Goal: Find specific page/section

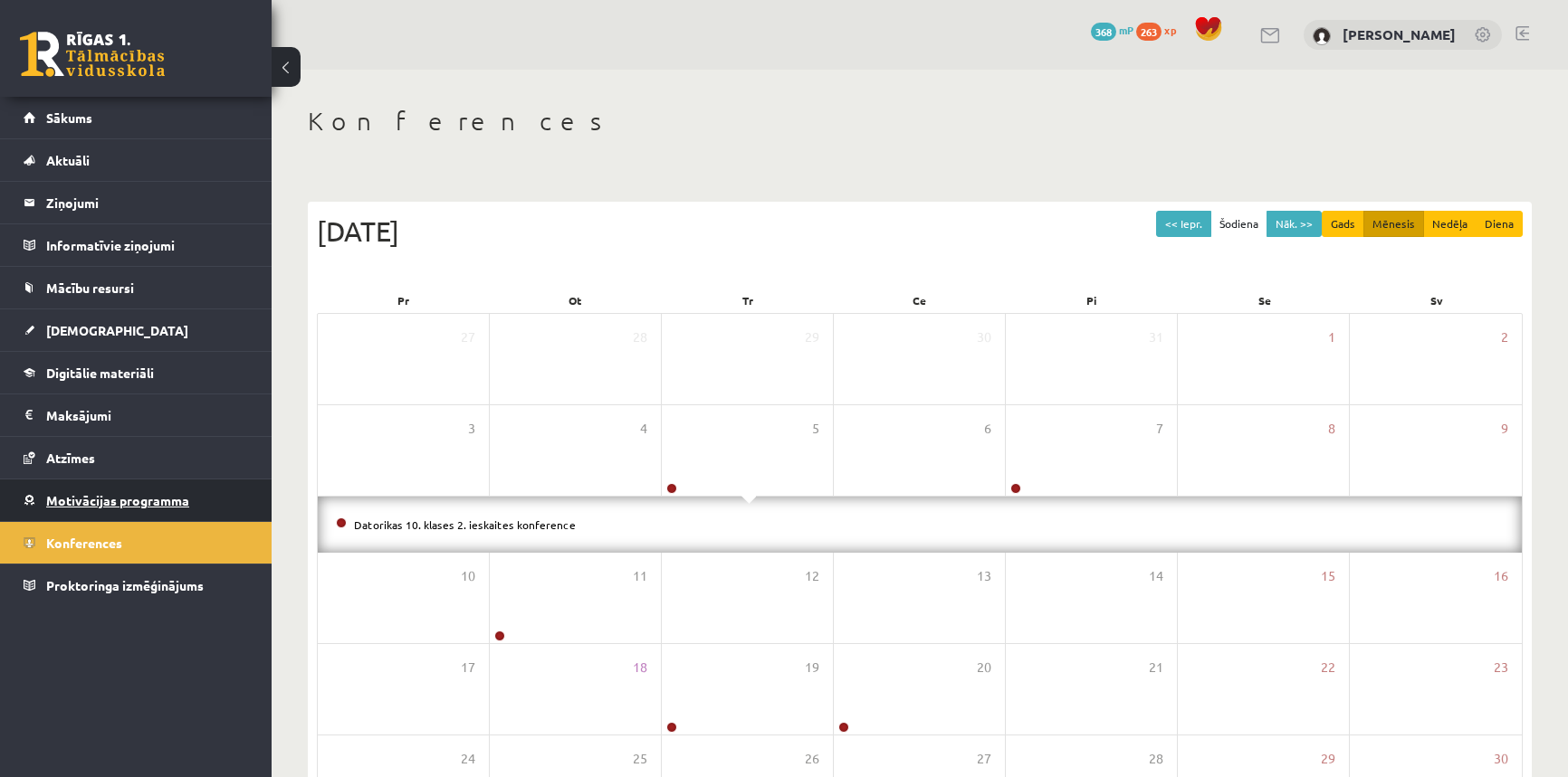
scroll to position [87, 0]
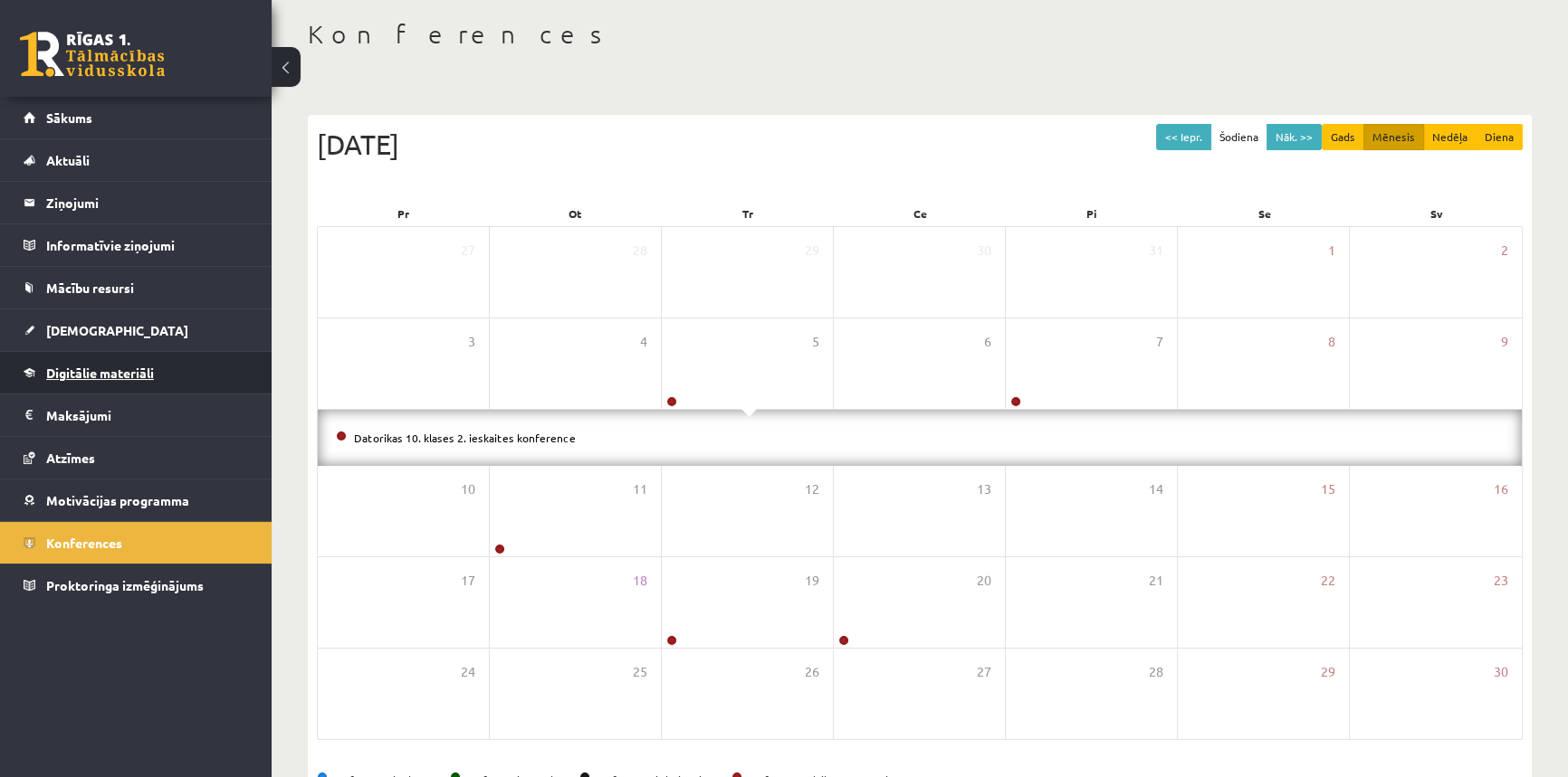
click at [106, 370] on span "Digitālie materiāli" at bounding box center [100, 373] width 108 height 17
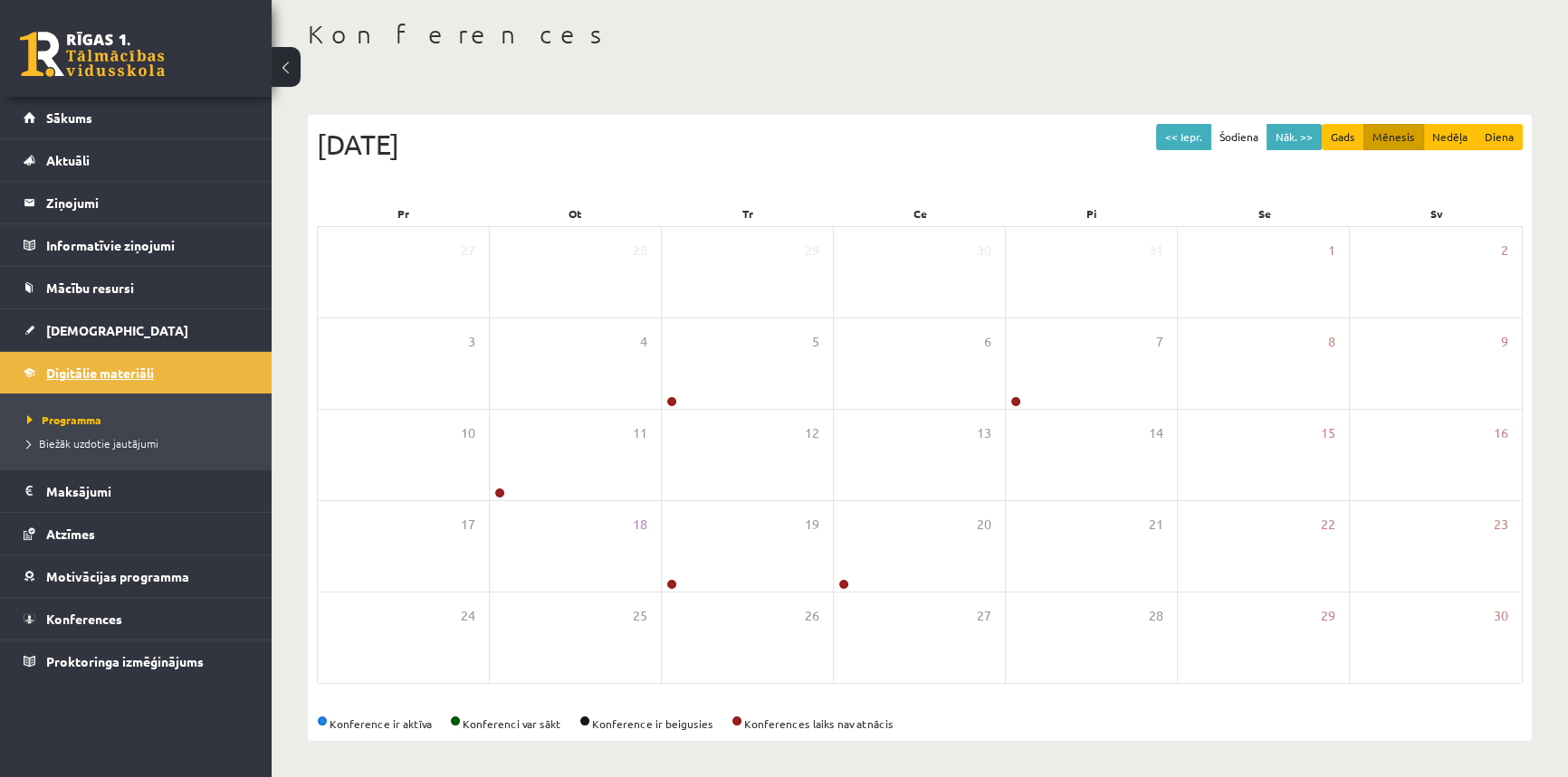
click at [94, 377] on span "Digitālie materiāli" at bounding box center [100, 373] width 108 height 17
click at [105, 362] on link "Digitālie materiāli" at bounding box center [136, 372] width 225 height 41
click at [29, 105] on link "Sākums" at bounding box center [136, 117] width 225 height 41
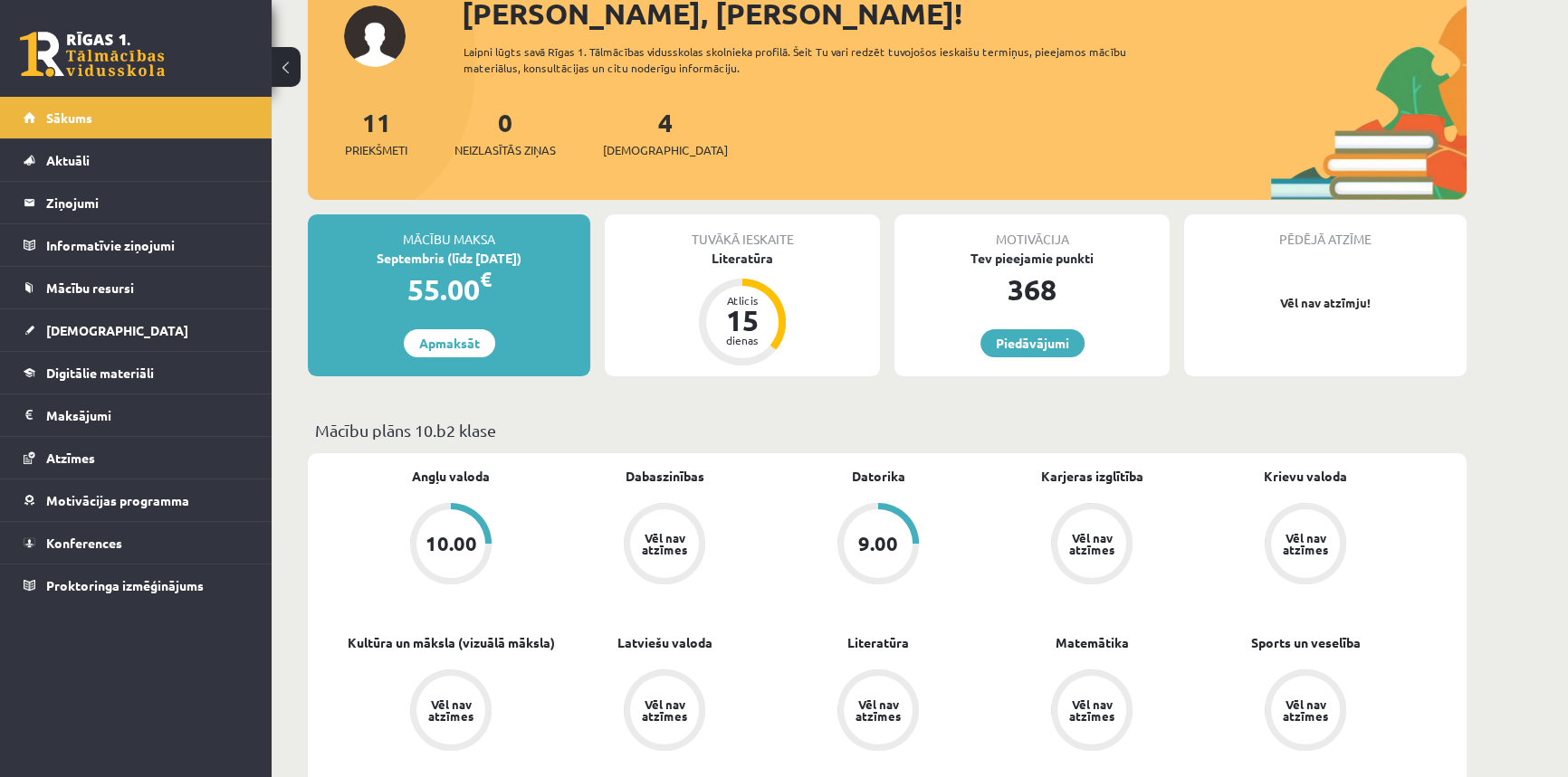
scroll to position [164, 0]
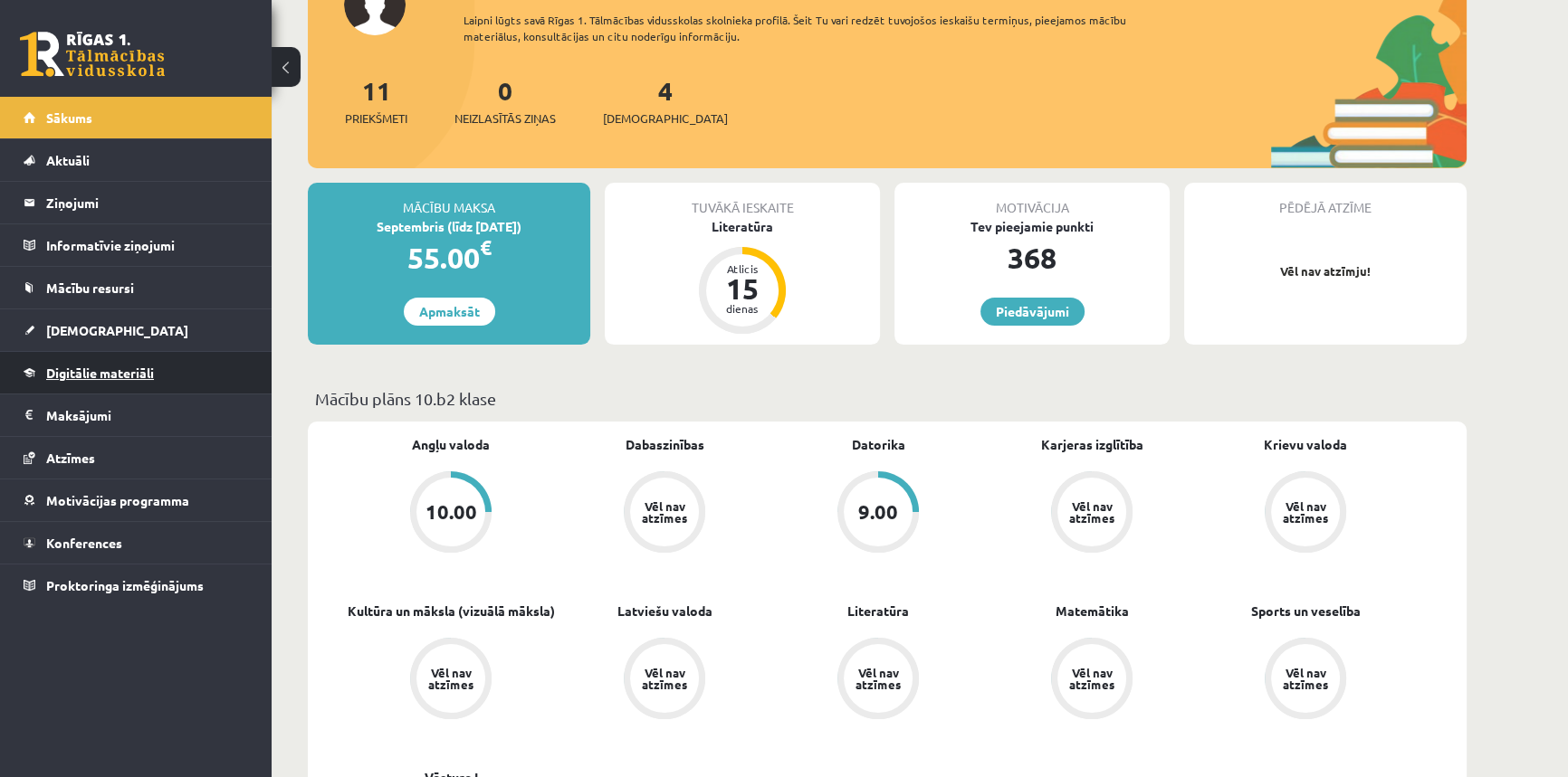
click at [95, 378] on span "Digitālie materiāli" at bounding box center [100, 373] width 108 height 17
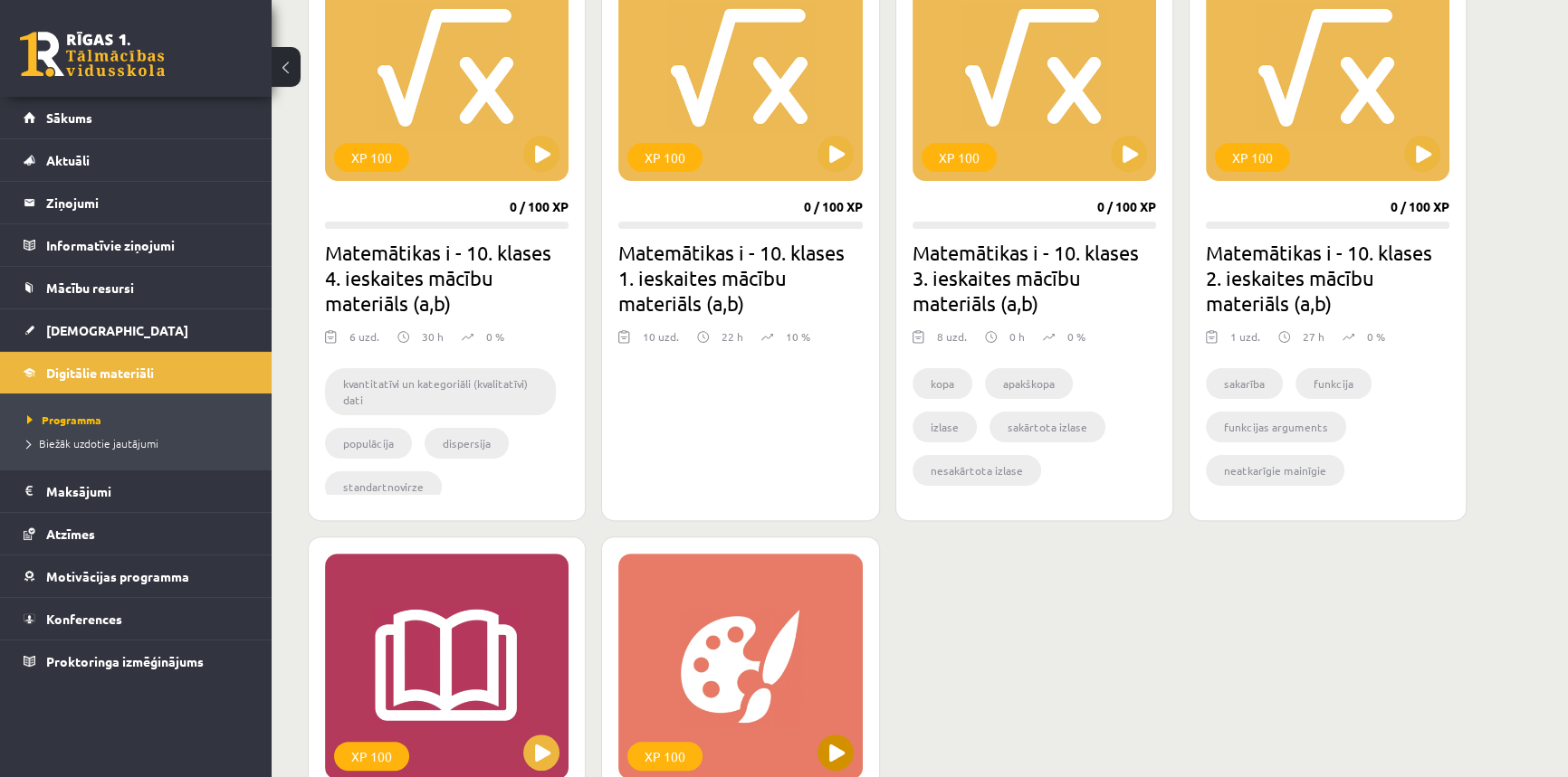
scroll to position [822, 0]
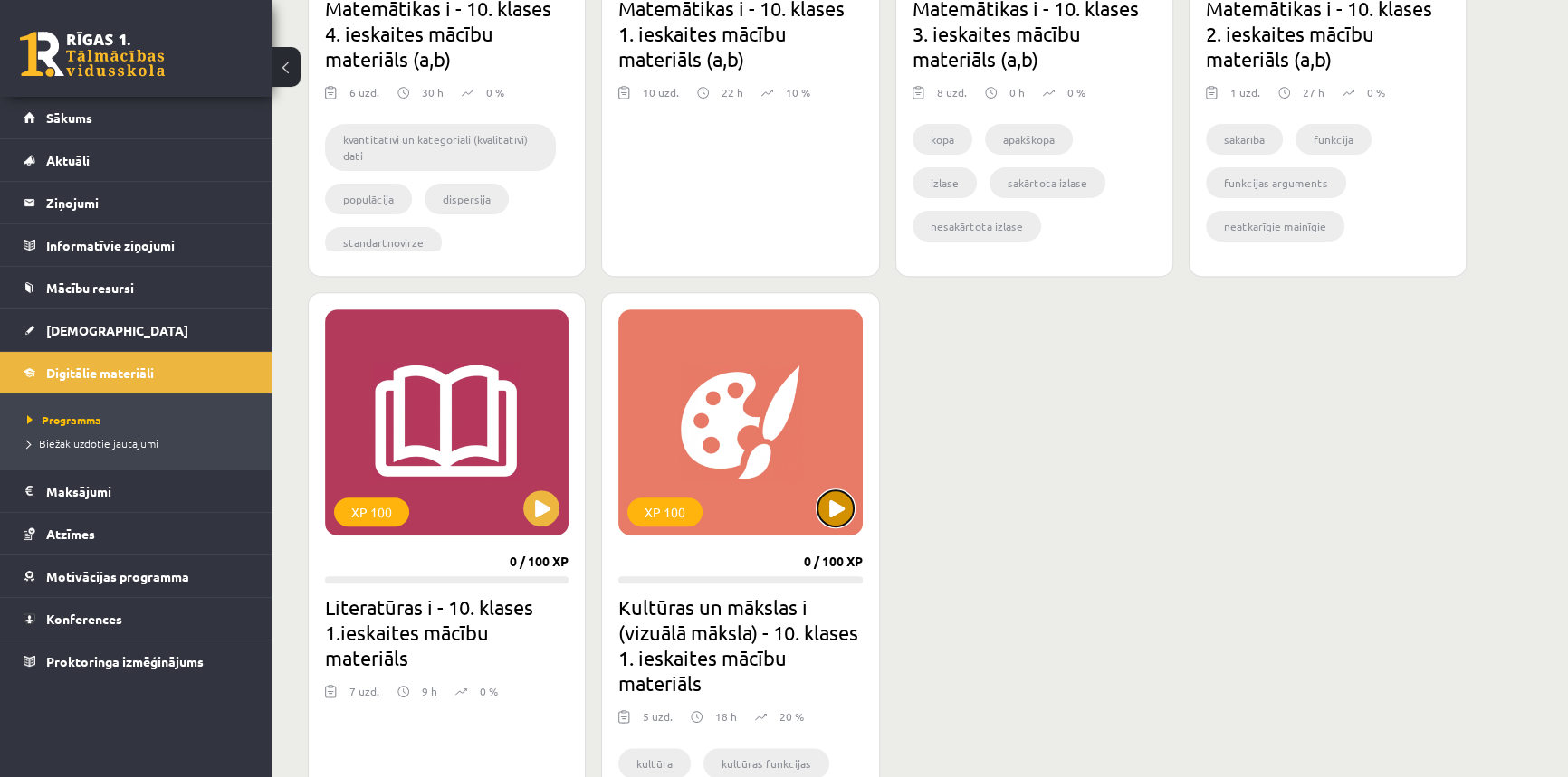
click at [843, 508] on button at bounding box center [835, 508] width 36 height 36
